Goal: Navigation & Orientation: Find specific page/section

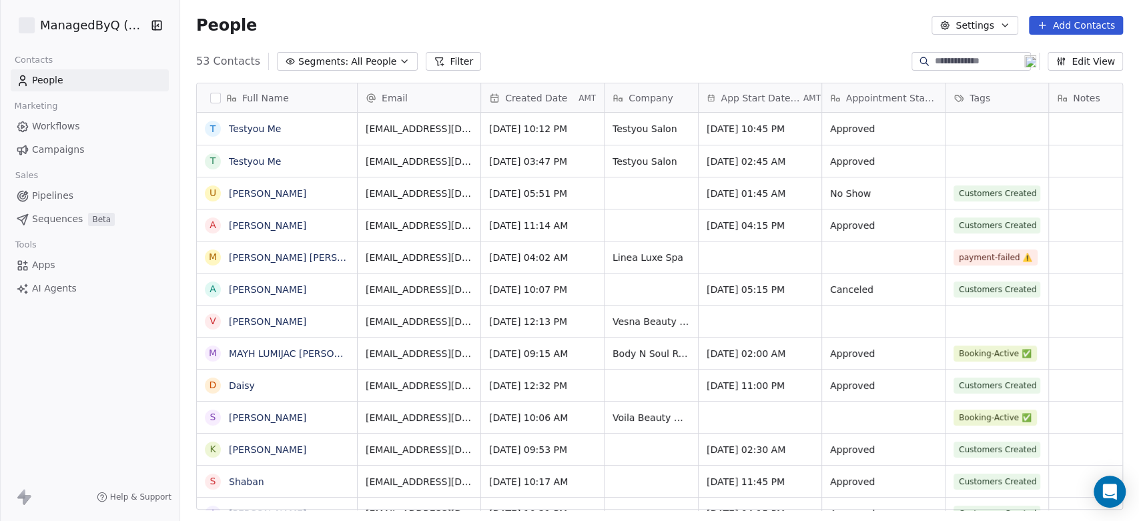
scroll to position [447, 948]
click at [83, 20] on html "ManagedByQ (FZE) Contacts People Marketing Workflows Campaigns Sales Pipelines …" at bounding box center [569, 260] width 1139 height 521
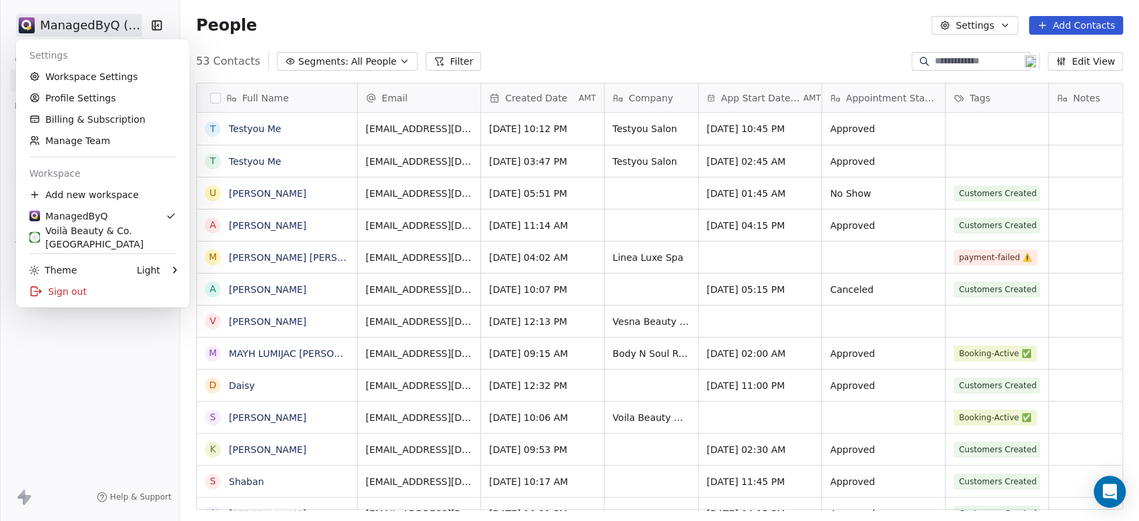
click at [137, 431] on html "ManagedByQ (FZE) Contacts People Marketing Workflows Campaigns Sales Pipelines …" at bounding box center [569, 260] width 1139 height 521
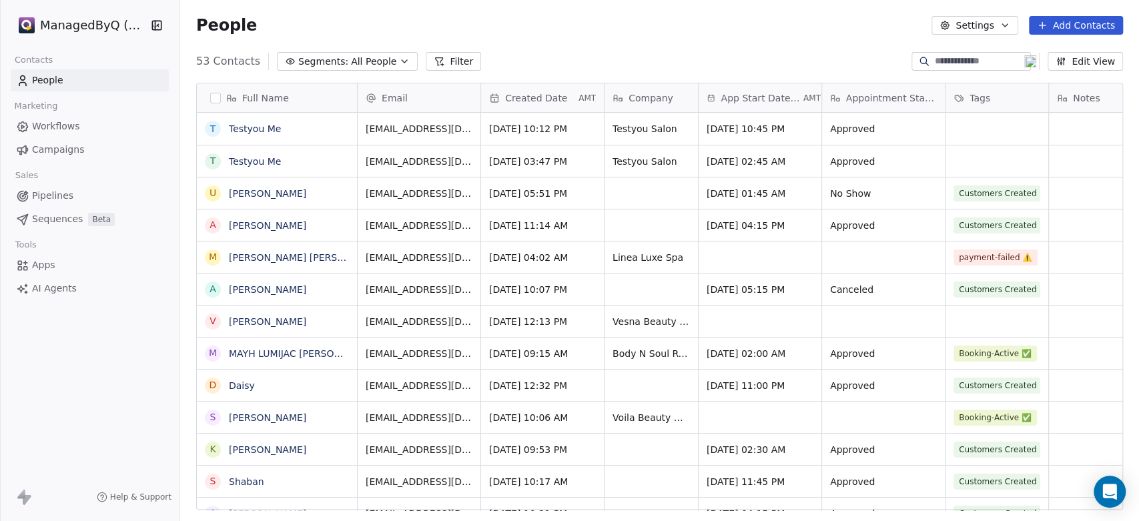
click at [101, 24] on html "ManagedByQ (FZE) Contacts People Marketing Workflows Campaigns Sales Pipelines …" at bounding box center [569, 260] width 1139 height 521
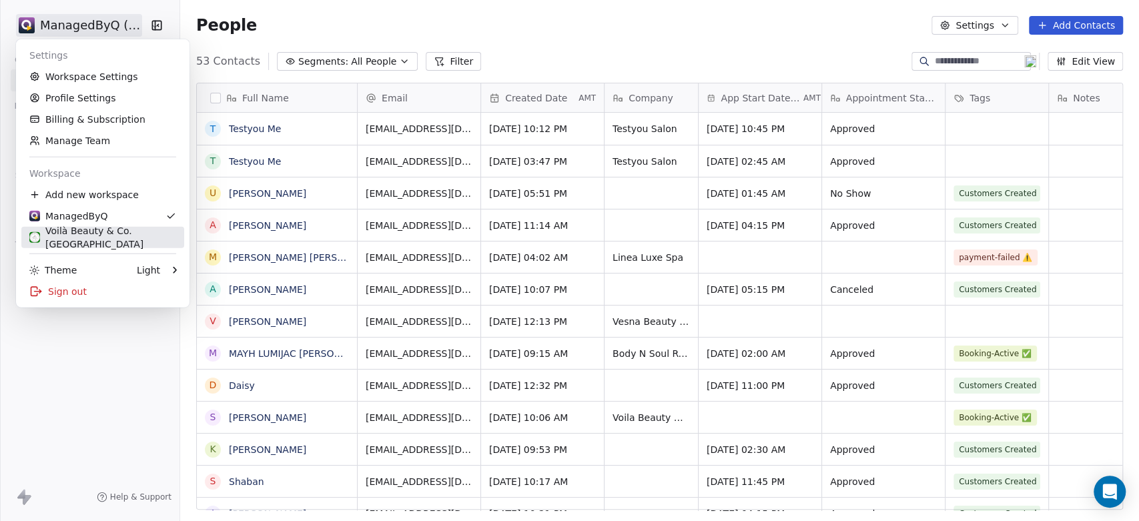
click at [89, 237] on div "Voilà Beauty & Co. [GEOGRAPHIC_DATA]" at bounding box center [102, 237] width 147 height 27
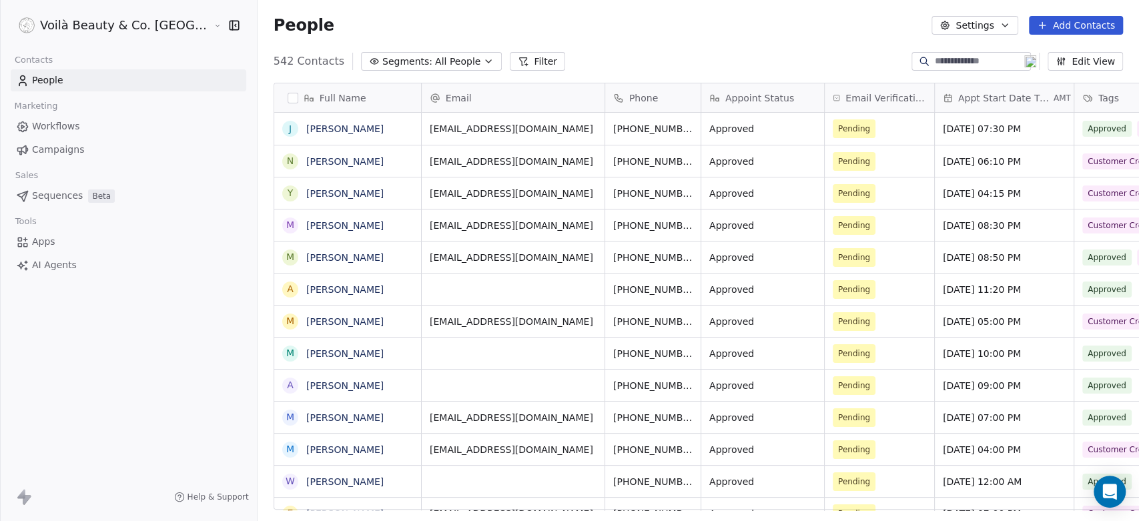
scroll to position [447, 929]
click at [54, 151] on span "Campaigns" at bounding box center [58, 150] width 52 height 14
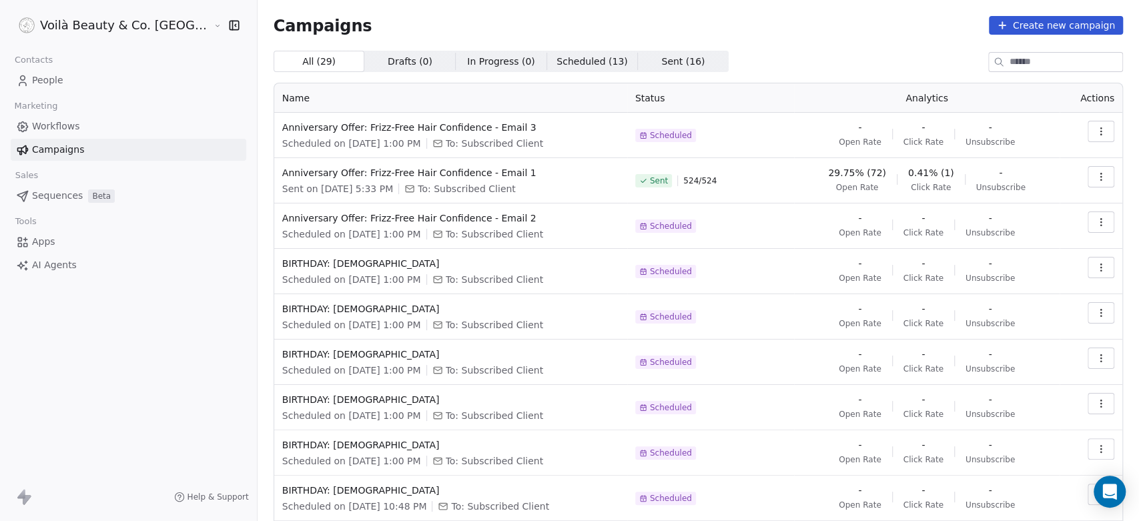
click at [557, 62] on span "Scheduled ( 13 )" at bounding box center [592, 62] width 71 height 14
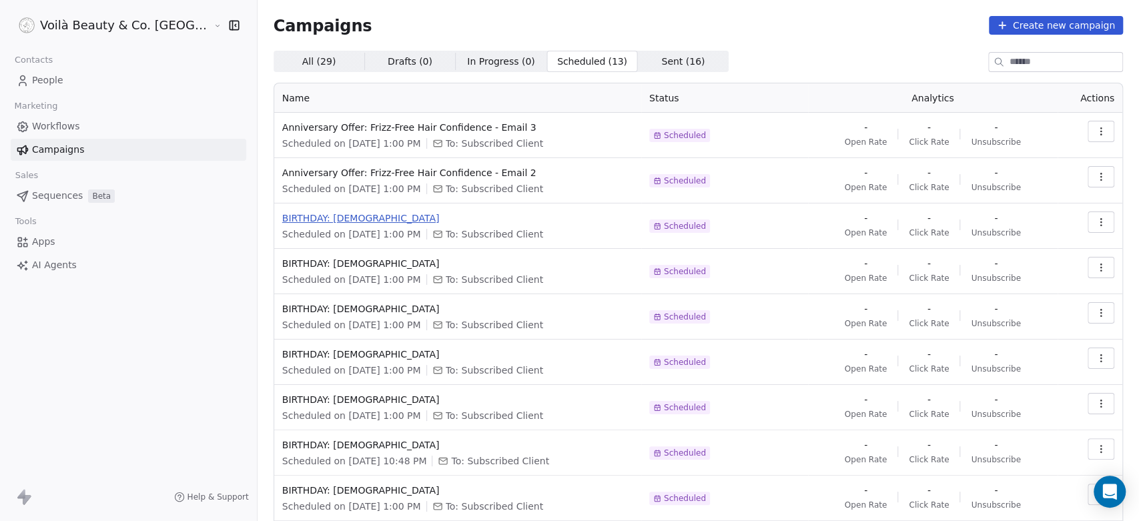
scroll to position [101, 0]
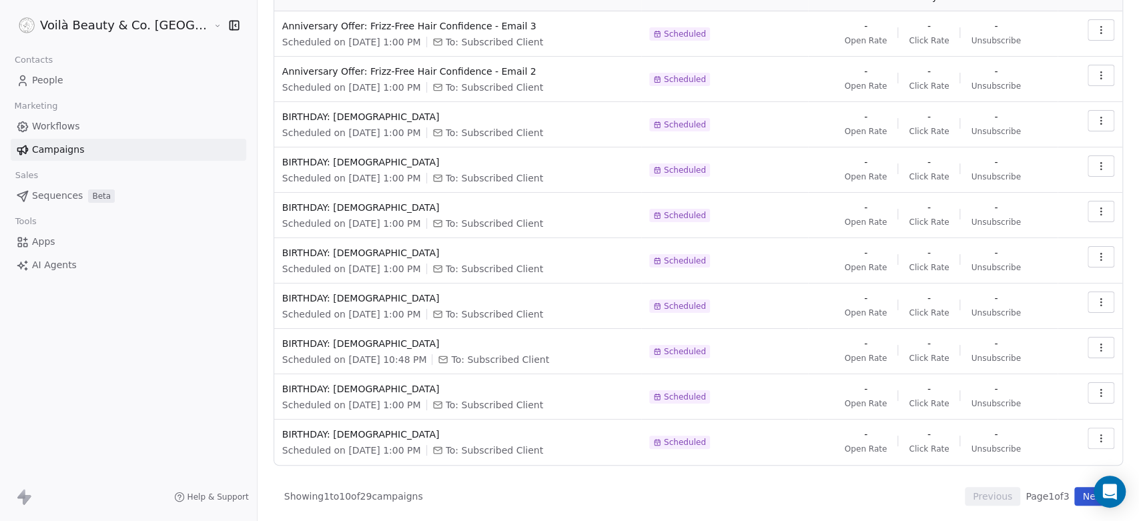
click at [1077, 497] on button "Next" at bounding box center [1094, 496] width 38 height 19
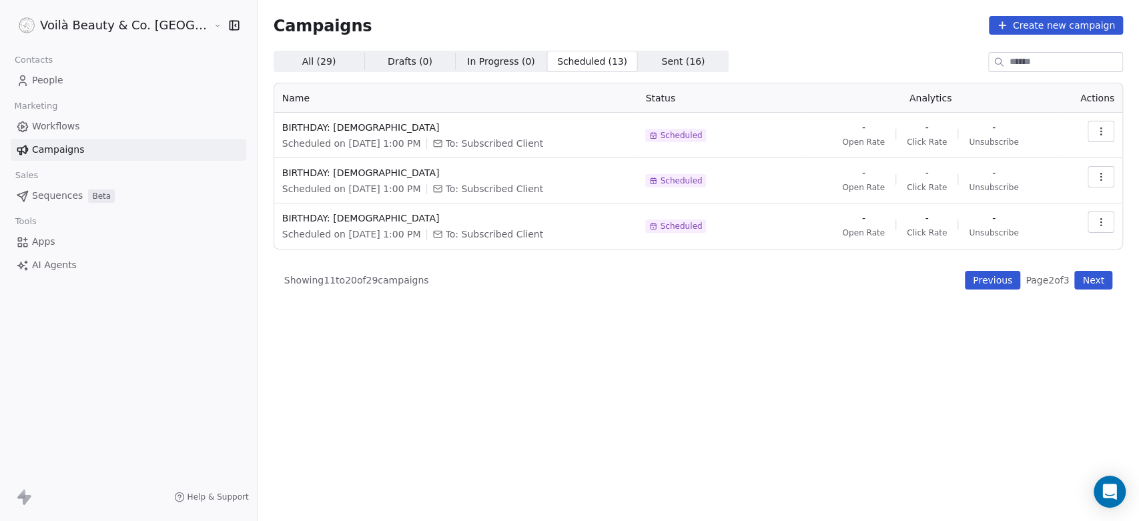
scroll to position [0, 0]
click at [302, 64] on span "All ( 29 )" at bounding box center [319, 62] width 34 height 14
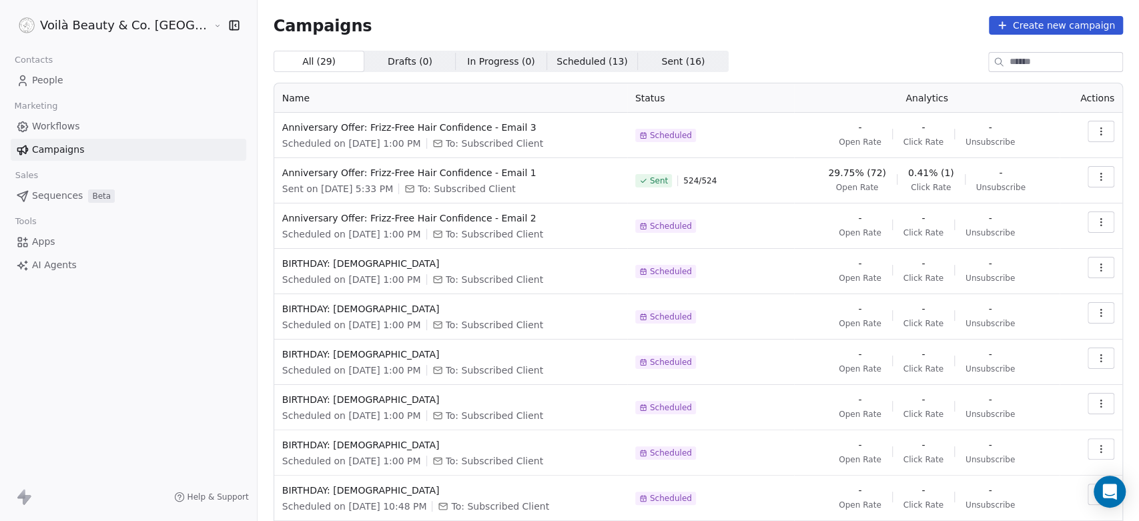
click at [661, 58] on span "Sent ( 16 )" at bounding box center [682, 62] width 43 height 14
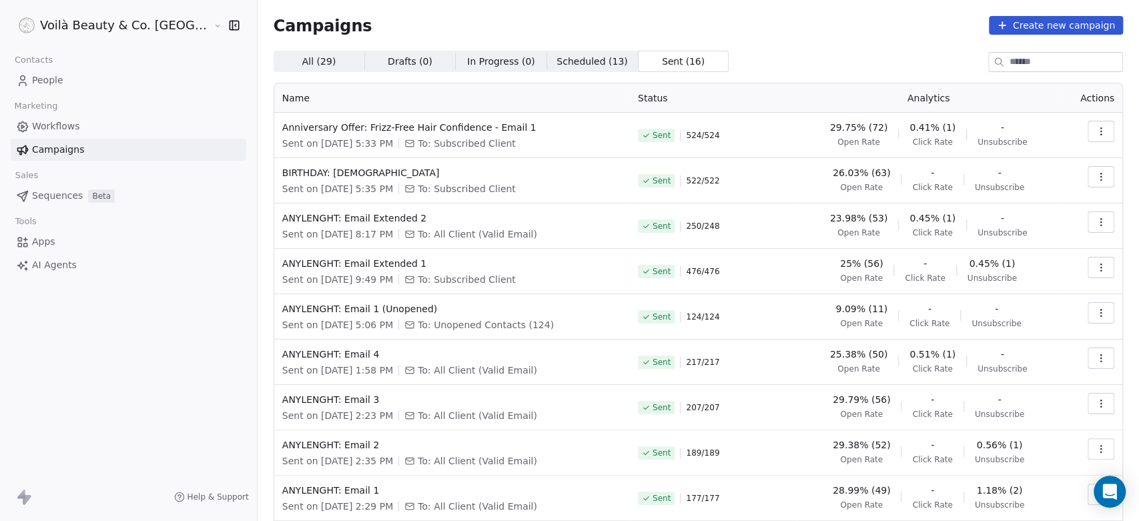
click at [35, 76] on span "People" at bounding box center [47, 80] width 31 height 14
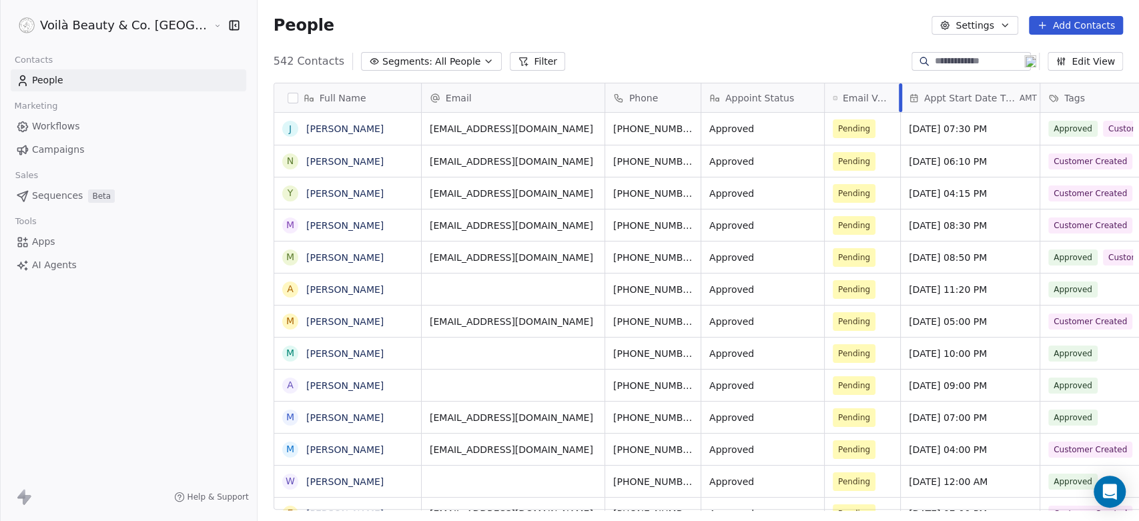
drag, startPoint x: 874, startPoint y: 87, endPoint x: 840, endPoint y: 87, distance: 34.0
click at [899, 87] on div at bounding box center [900, 97] width 3 height 29
click at [111, 20] on html "Voilà Beauty & Co. Lounge Contacts People Marketing Workflows Campaigns Sales S…" at bounding box center [569, 260] width 1139 height 521
